Goal: Use online tool/utility: Utilize a website feature to perform a specific function

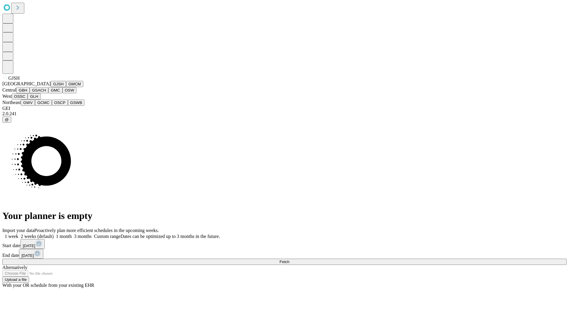
click at [51, 87] on button "GJSH" at bounding box center [58, 84] width 15 height 6
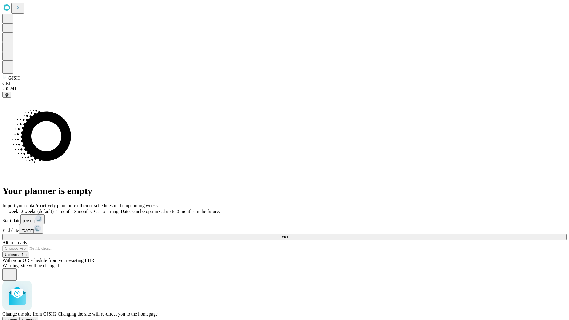
click at [36, 318] on span "Confirm" at bounding box center [29, 320] width 14 height 4
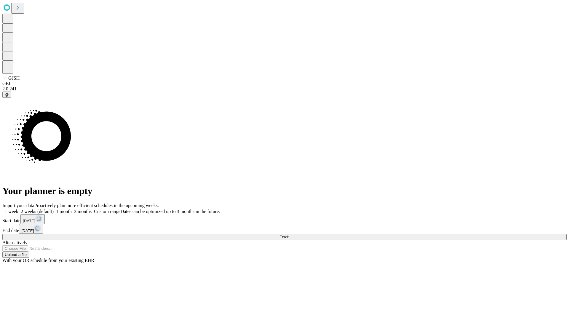
click at [72, 209] on label "1 month" at bounding box center [63, 211] width 18 height 5
click at [289, 235] on span "Fetch" at bounding box center [285, 237] width 10 height 4
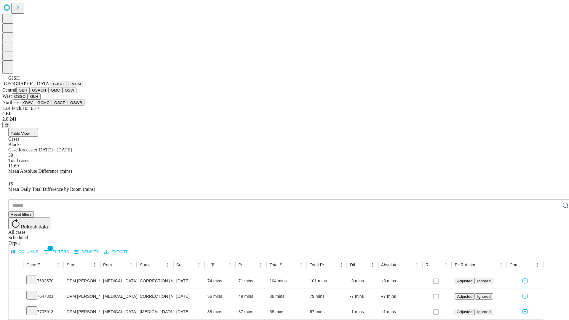
click at [66, 87] on button "GMCM" at bounding box center [74, 84] width 17 height 6
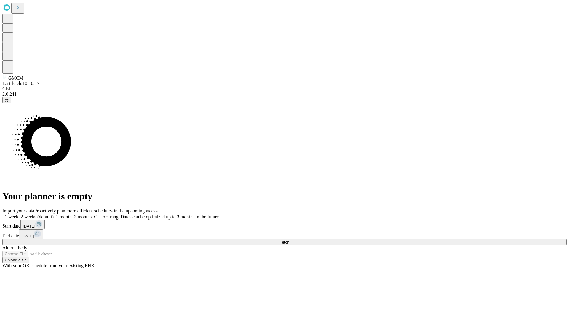
click at [72, 214] on label "1 month" at bounding box center [63, 216] width 18 height 5
click at [289, 240] on span "Fetch" at bounding box center [285, 242] width 10 height 4
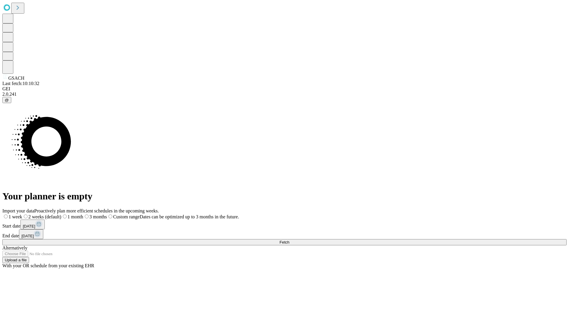
click at [289, 240] on span "Fetch" at bounding box center [285, 242] width 10 height 4
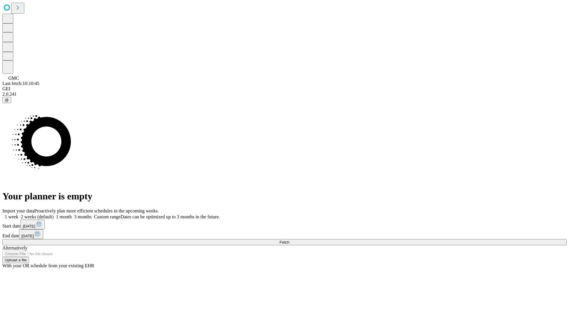
click at [72, 214] on label "1 month" at bounding box center [63, 216] width 18 height 5
click at [289, 240] on span "Fetch" at bounding box center [285, 242] width 10 height 4
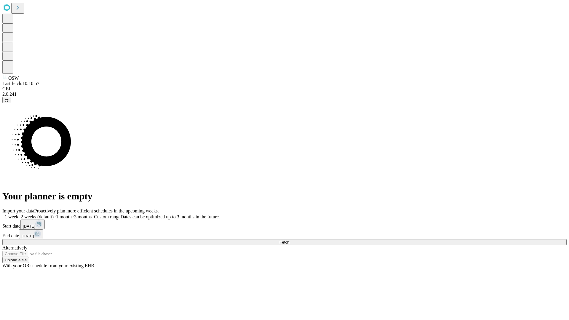
click at [72, 214] on label "1 month" at bounding box center [63, 216] width 18 height 5
click at [289, 240] on span "Fetch" at bounding box center [285, 242] width 10 height 4
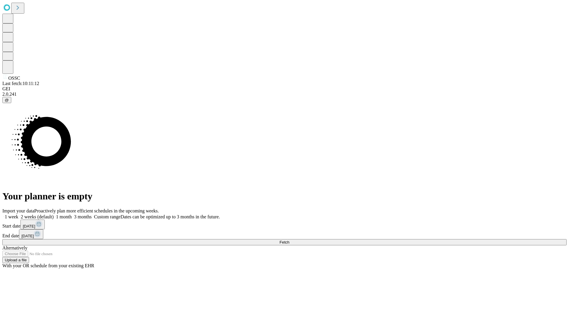
click at [72, 214] on label "1 month" at bounding box center [63, 216] width 18 height 5
click at [289, 240] on span "Fetch" at bounding box center [285, 242] width 10 height 4
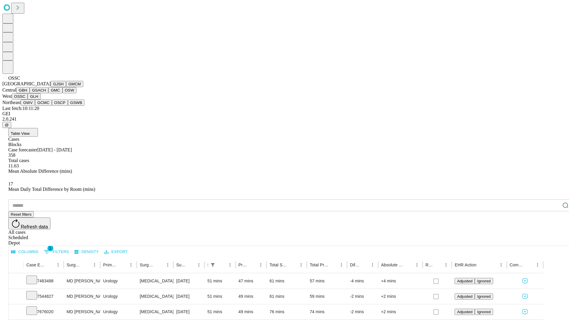
click at [40, 100] on button "GLH" at bounding box center [34, 96] width 13 height 6
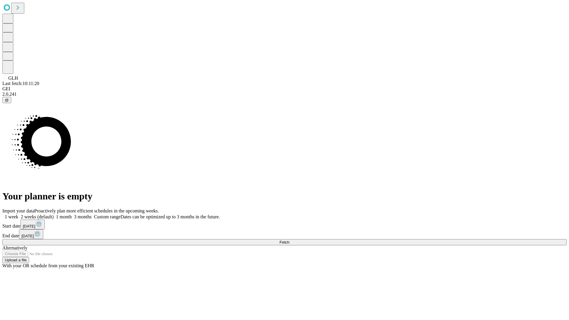
click at [72, 214] on label "1 month" at bounding box center [63, 216] width 18 height 5
click at [289, 240] on span "Fetch" at bounding box center [285, 242] width 10 height 4
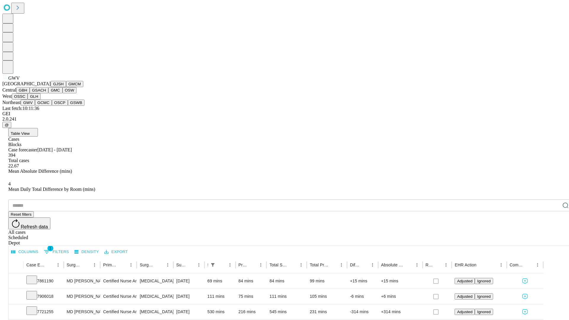
click at [46, 106] on button "GCMC" at bounding box center [43, 103] width 17 height 6
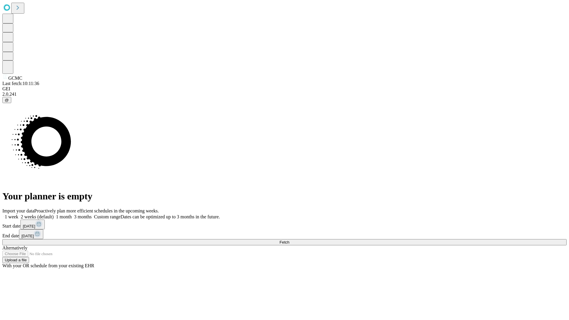
click at [289, 240] on span "Fetch" at bounding box center [285, 242] width 10 height 4
